Goal: Task Accomplishment & Management: Use online tool/utility

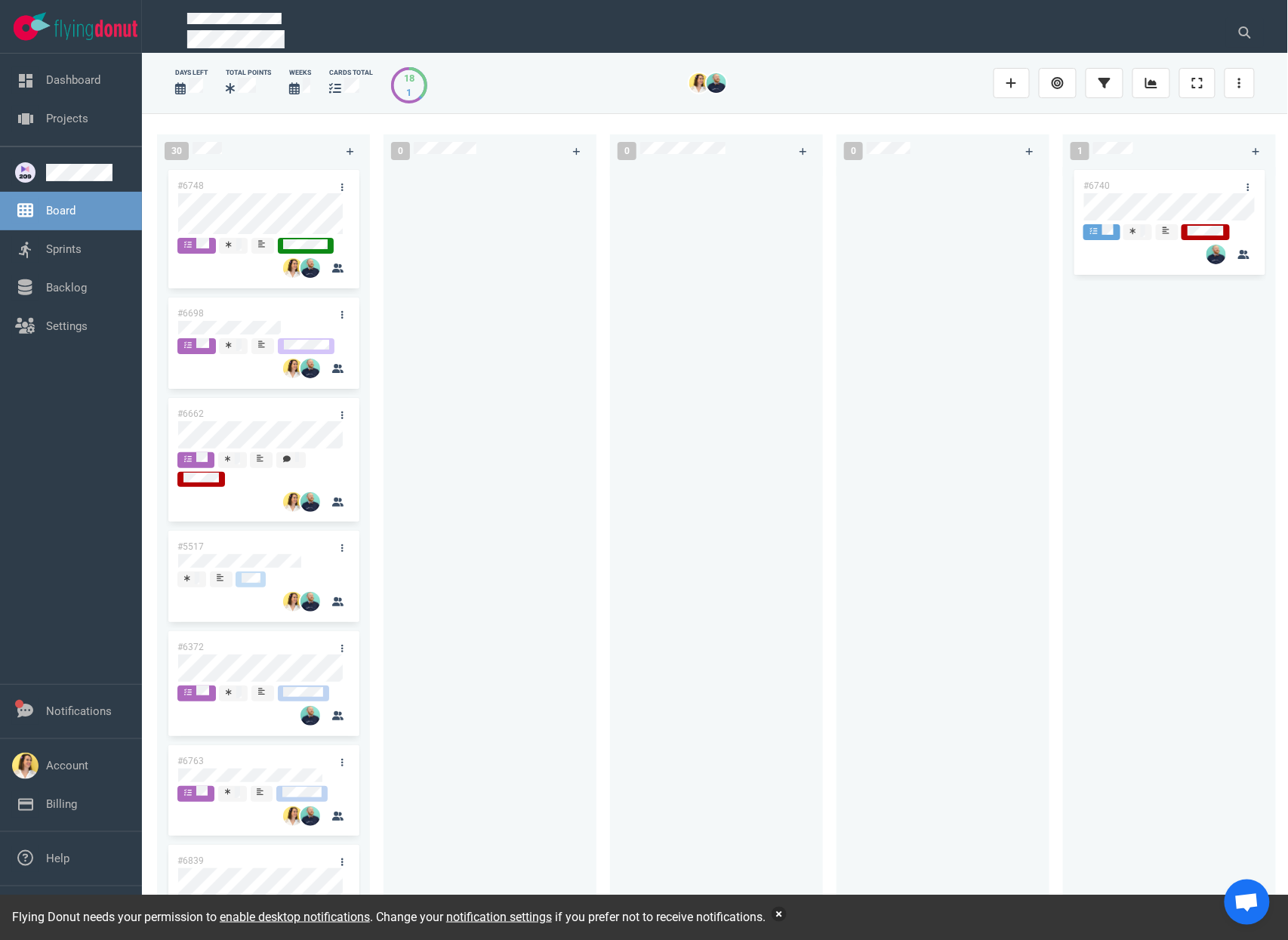
click at [787, 917] on button "button" at bounding box center [779, 914] width 15 height 15
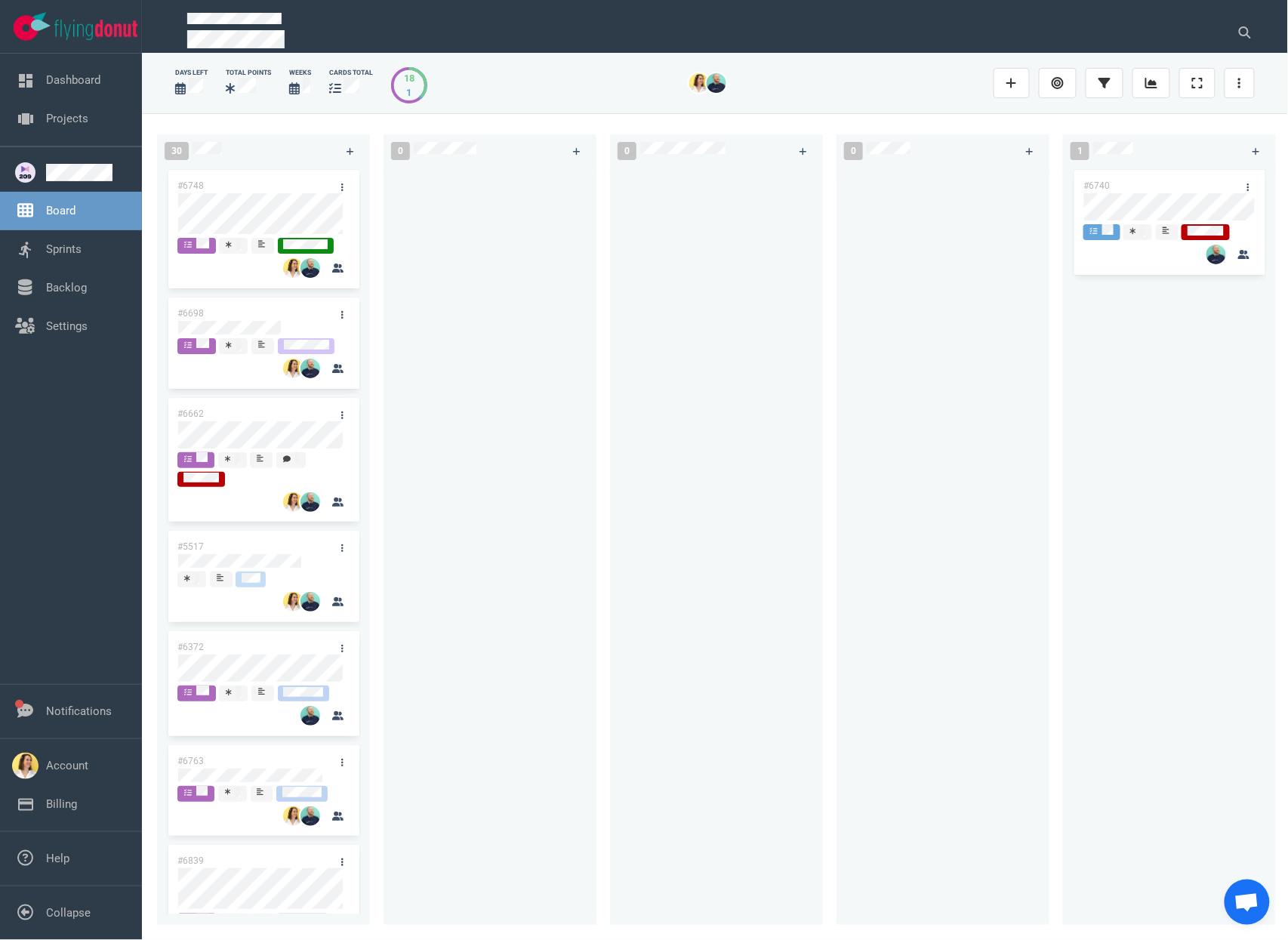
click at [753, 653] on div at bounding box center [716, 537] width 195 height 741
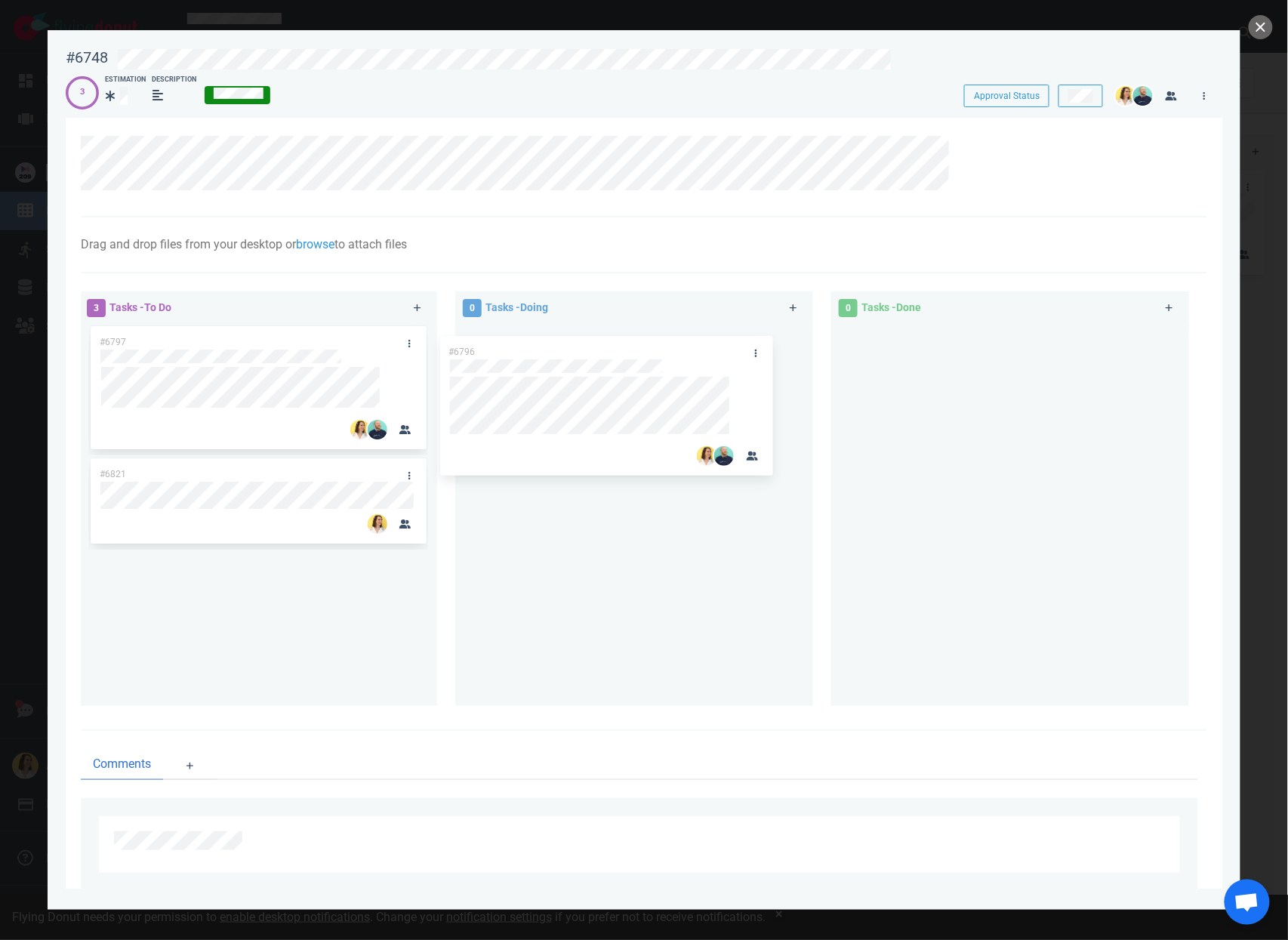
drag, startPoint x: 249, startPoint y: 347, endPoint x: 601, endPoint y: 357, distance: 352.1
click at [601, 357] on div "3 Tasks - To Do #6796 #6797 #6821 #6796 0 Tasks - Doing 0 Tasks - Done" at bounding box center [640, 501] width 1135 height 439
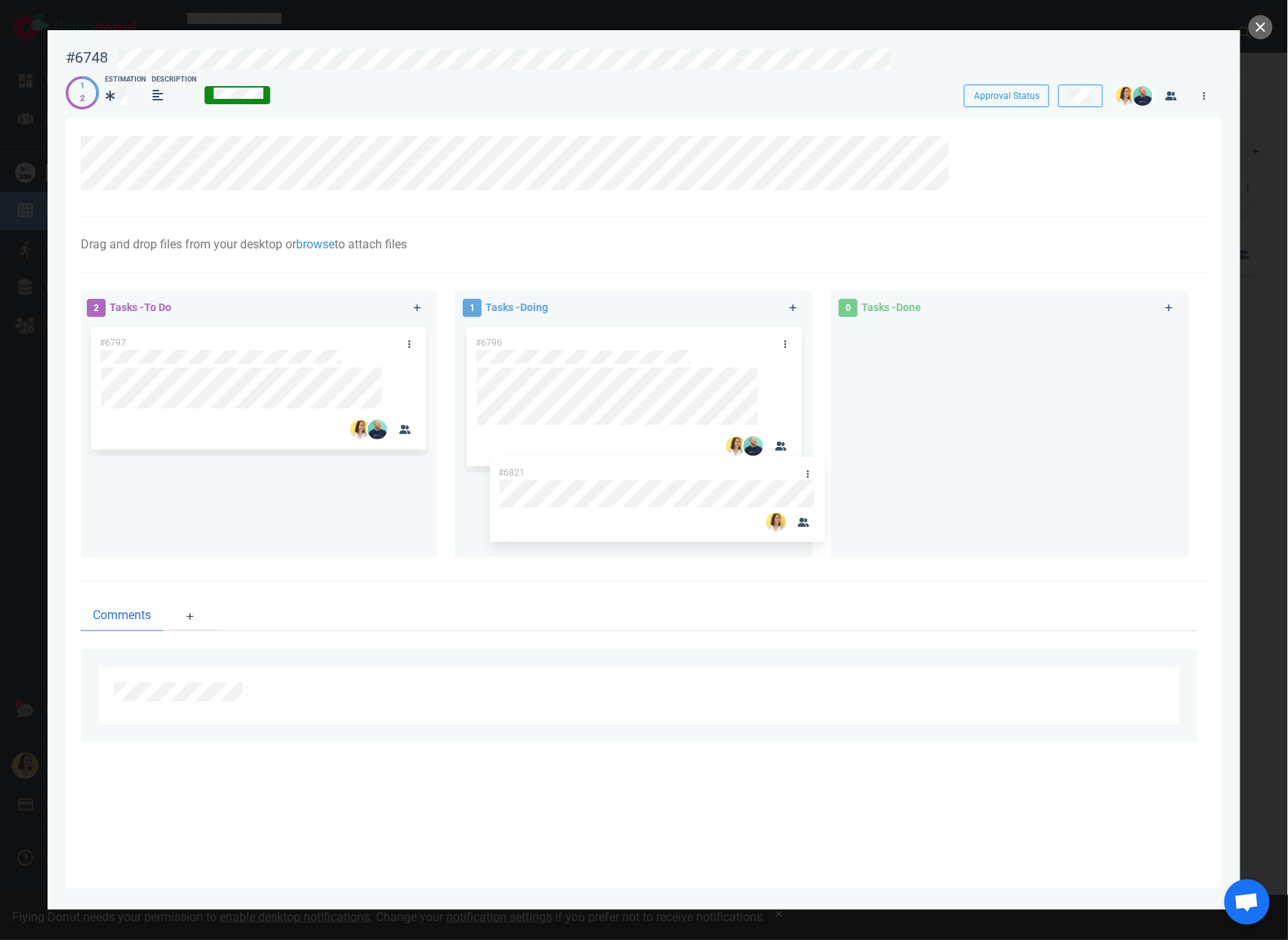
drag, startPoint x: 241, startPoint y: 472, endPoint x: 640, endPoint y: 470, distance: 399.0
click at [640, 470] on div "2 Tasks - To Do #6797 #6821 #6821 1 Tasks - Doing #6796 0 Tasks - Done" at bounding box center [640, 427] width 1135 height 289
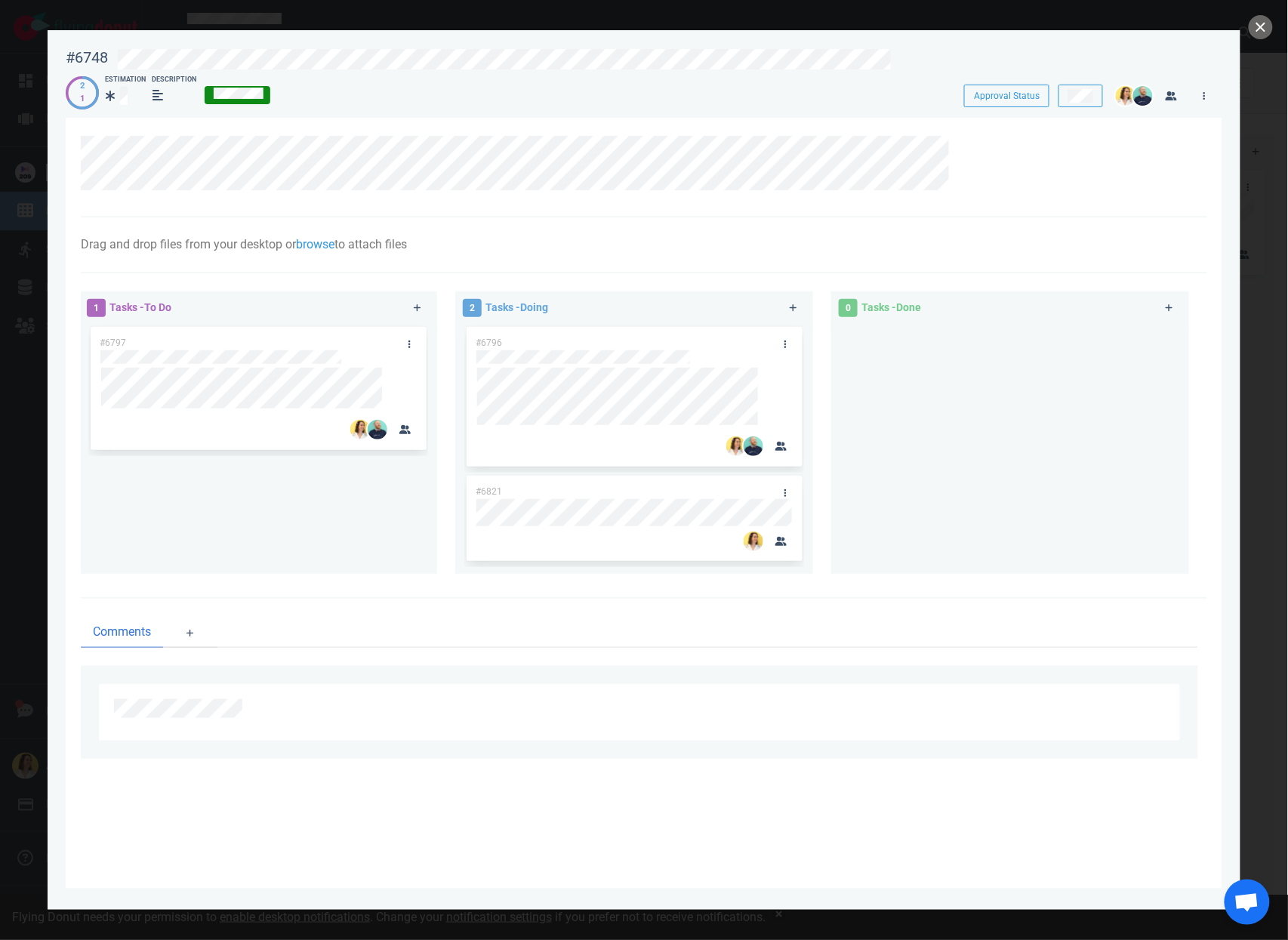
click at [330, 548] on div "#6797" at bounding box center [259, 443] width 340 height 238
